Goal: Transaction & Acquisition: Purchase product/service

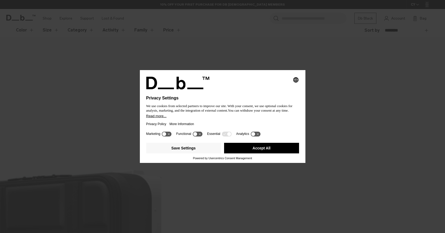
click at [253, 145] on button "Accept All" at bounding box center [261, 148] width 75 height 11
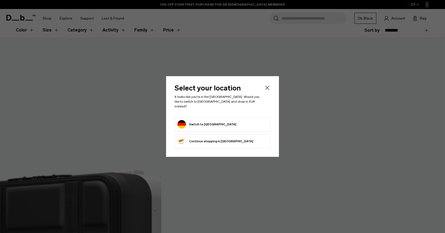
click at [268, 90] on icon "Close" at bounding box center [267, 88] width 6 height 6
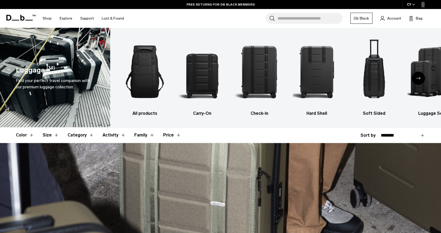
click at [421, 78] on div "Next slide" at bounding box center [418, 78] width 13 height 13
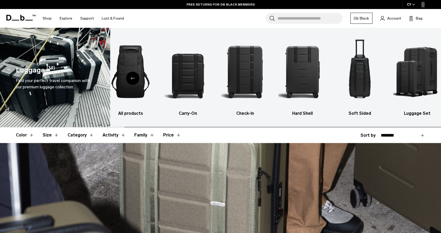
click at [421, 78] on img "6 / 6" at bounding box center [417, 72] width 48 height 72
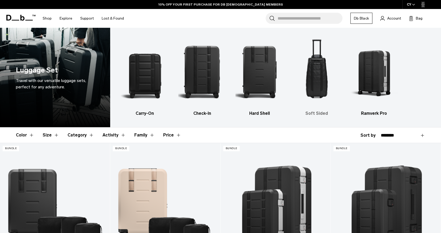
click at [317, 75] on img "4 / 5" at bounding box center [317, 72] width 48 height 72
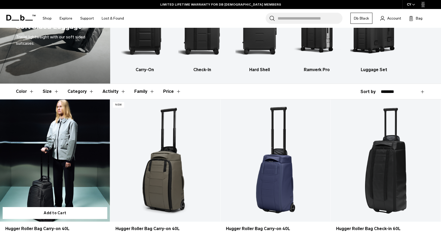
scroll to position [172, 0]
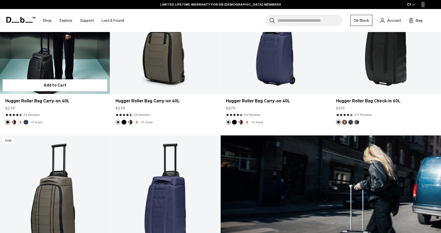
click at [62, 63] on link "Hugger Roller Bag Carry-on 40L" at bounding box center [55, 33] width 110 height 122
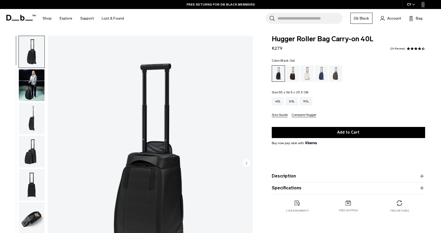
click at [166, 176] on img "1 / 11" at bounding box center [150, 164] width 205 height 256
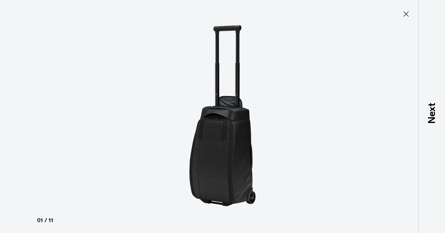
click at [404, 14] on icon at bounding box center [406, 14] width 8 height 8
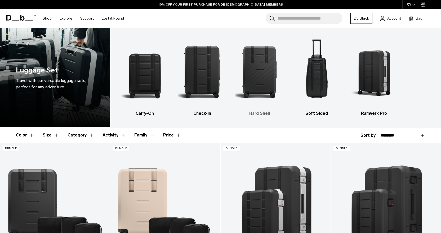
click at [269, 80] on img "3 / 5" at bounding box center [259, 72] width 48 height 72
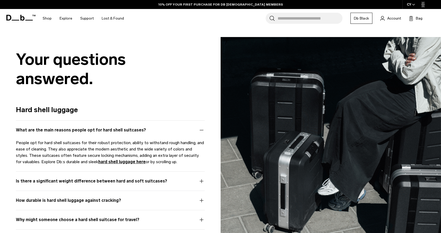
scroll to position [836, 0]
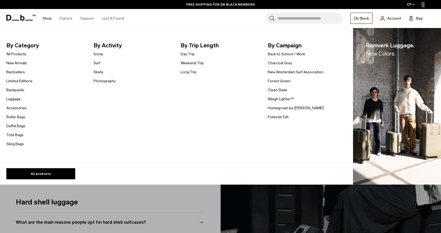
click at [46, 16] on link "Shop" at bounding box center [47, 18] width 9 height 19
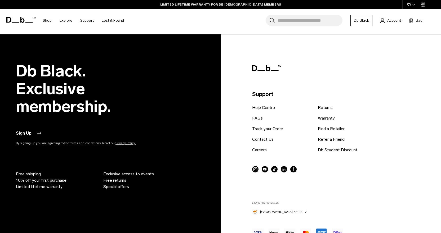
scroll to position [1906, 0]
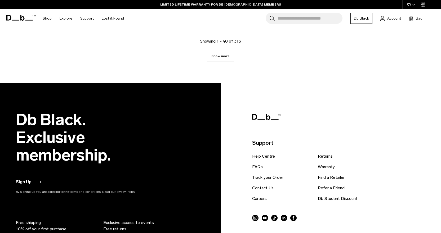
click at [230, 57] on link "Show more" at bounding box center [220, 56] width 27 height 11
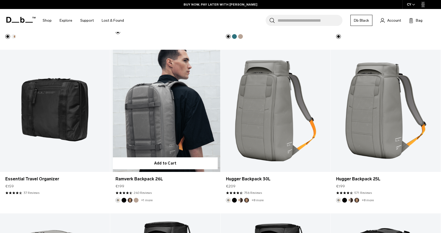
scroll to position [3225, 0]
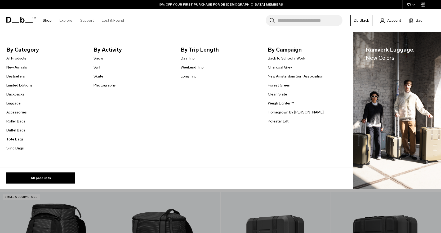
click at [13, 103] on link "Luggage" at bounding box center [13, 104] width 14 height 6
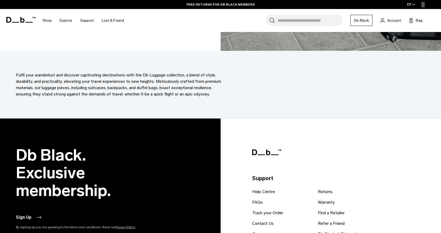
scroll to position [2527, 0]
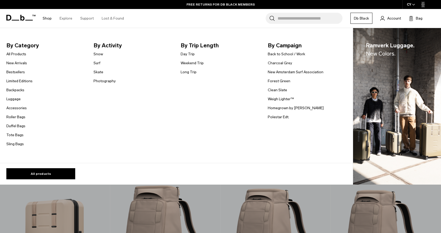
click at [49, 18] on link "Shop" at bounding box center [47, 18] width 9 height 19
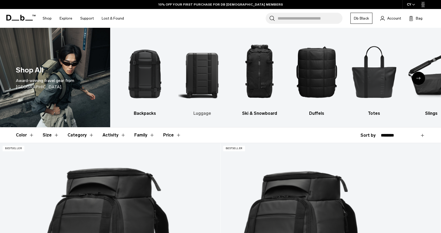
click at [202, 81] on img "2 / 10" at bounding box center [202, 72] width 48 height 72
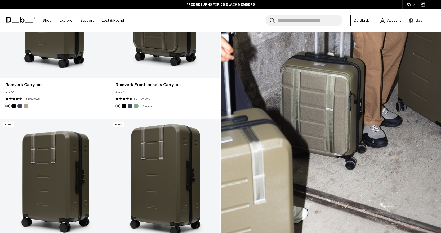
scroll to position [847, 0]
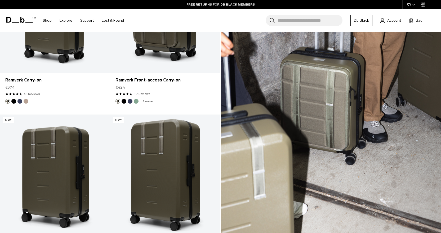
click at [316, 22] on input "Search for Bags, Luggage..." at bounding box center [309, 20] width 65 height 11
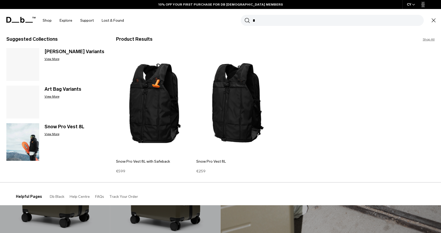
click at [266, 17] on input "*" at bounding box center [338, 20] width 171 height 11
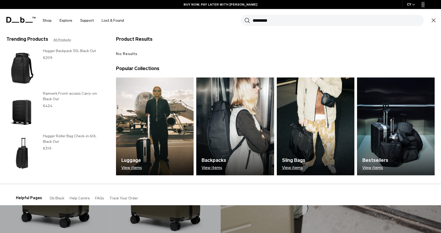
type input "*********"
click at [244, 17] on button "Search" at bounding box center [247, 20] width 6 height 6
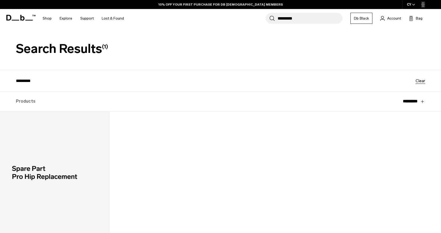
drag, startPoint x: 41, startPoint y: 80, endPoint x: 11, endPoint y: 83, distance: 29.7
click at [11, 83] on div "**********" at bounding box center [220, 81] width 441 height 22
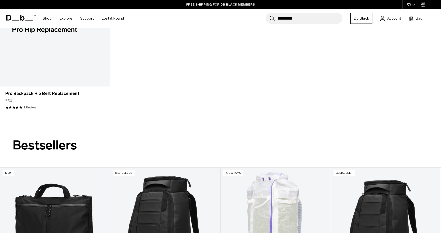
scroll to position [106, 0]
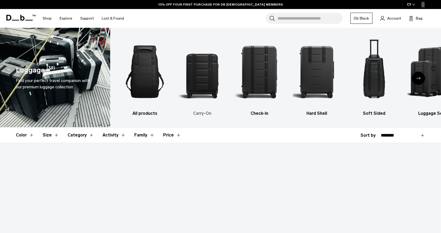
click at [201, 83] on img "2 / 6" at bounding box center [202, 72] width 48 height 72
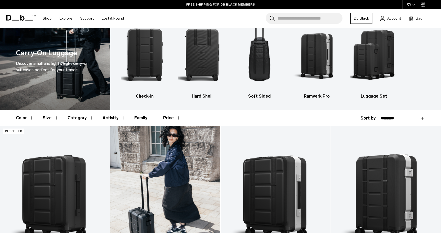
scroll to position [26, 0]
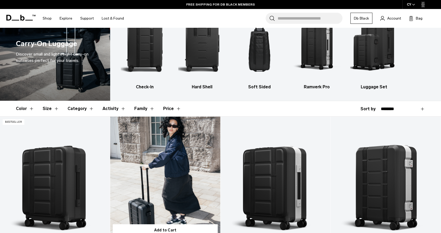
click at [173, 166] on link "Ramverk Pro Carry-on" at bounding box center [165, 178] width 110 height 122
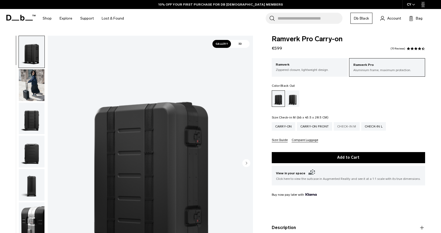
click at [347, 127] on div "Check-in M" at bounding box center [347, 126] width 26 height 8
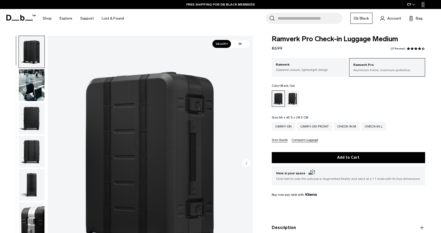
drag, startPoint x: 278, startPoint y: 48, endPoint x: 315, endPoint y: 48, distance: 36.8
click at [314, 48] on div "Ramverk Pro Check-in Luggage Medium €699 4.3 star rating 27 Reviews" at bounding box center [348, 44] width 153 height 16
click at [369, 127] on div "Check-in L" at bounding box center [373, 126] width 25 height 8
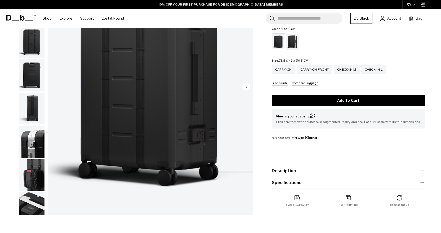
scroll to position [79, 0]
